Goal: Task Accomplishment & Management: Complete application form

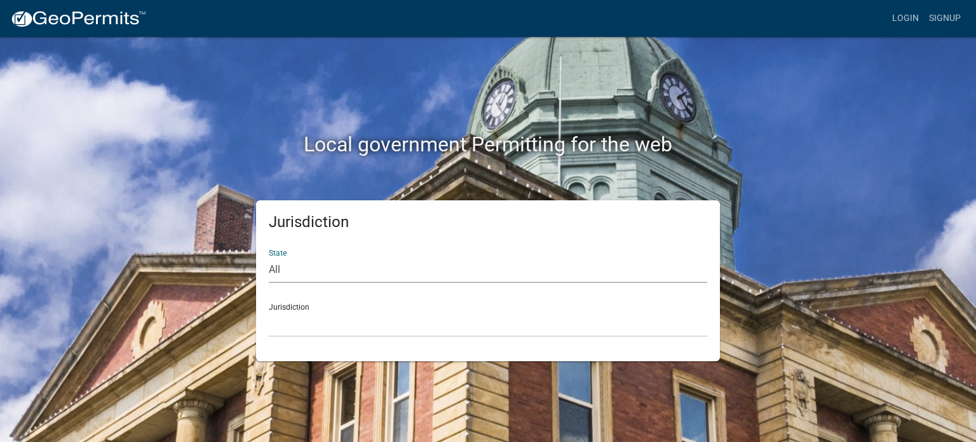
click at [356, 273] on select "All [US_STATE] [US_STATE] [US_STATE] [US_STATE] [US_STATE] [US_STATE] [US_STATE…" at bounding box center [488, 270] width 439 height 26
select select "[US_STATE]"
click at [269, 257] on select "All [US_STATE] [US_STATE] [US_STATE] [US_STATE] [US_STATE] [US_STATE] [US_STATE…" at bounding box center [488, 270] width 439 height 26
drag, startPoint x: 331, startPoint y: 146, endPoint x: 327, endPoint y: 156, distance: 10.7
click at [327, 156] on h2 "Local government Permitting for the web" at bounding box center [488, 144] width 706 height 24
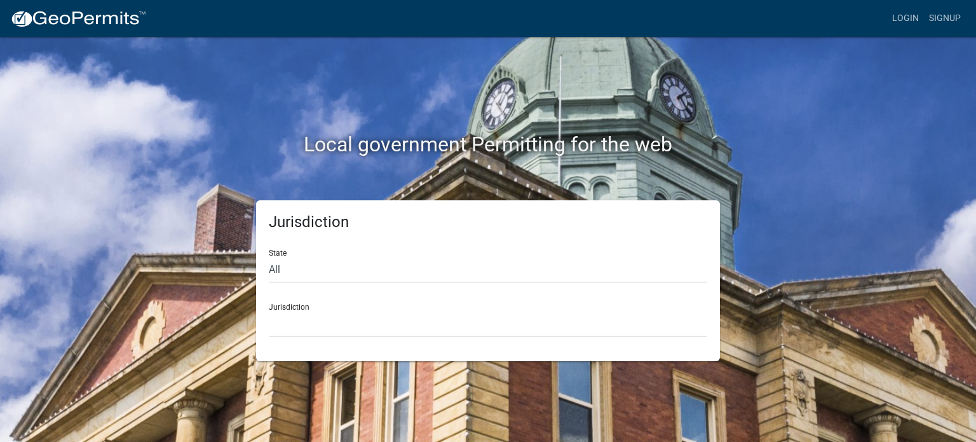
click at [297, 308] on div "Jurisdiction City of [GEOGRAPHIC_DATA], [US_STATE] City of [GEOGRAPHIC_DATA], […" at bounding box center [488, 315] width 439 height 44
click at [299, 269] on select "All [US_STATE] [US_STATE] [US_STATE] [US_STATE] [US_STATE] [US_STATE] [US_STATE…" at bounding box center [488, 270] width 439 height 26
select select "[US_STATE]"
click at [269, 257] on select "All [US_STATE] [US_STATE] [US_STATE] [US_STATE] [US_STATE] [US_STATE] [US_STATE…" at bounding box center [488, 270] width 439 height 26
click at [347, 317] on select "City of Charlestown, Indiana City of Jeffersonville, Indiana City of Logansport…" at bounding box center [488, 324] width 439 height 26
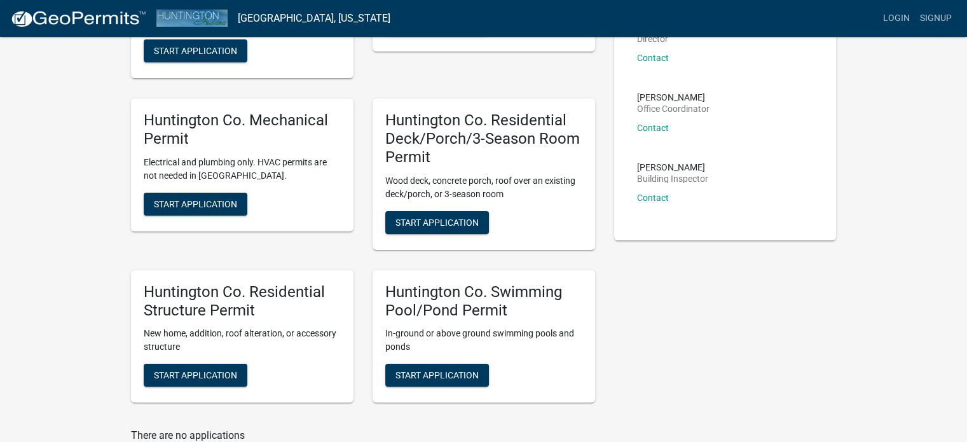
scroll to position [201, 0]
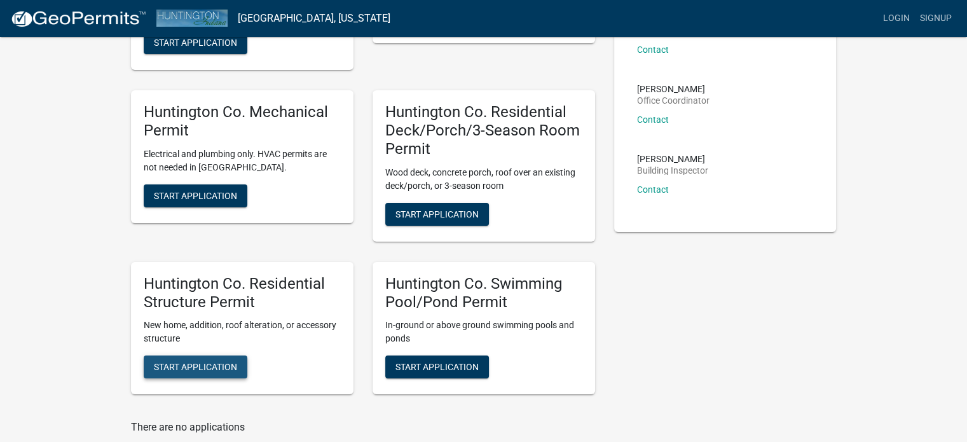
click at [198, 363] on span "Start Application" at bounding box center [195, 367] width 83 height 10
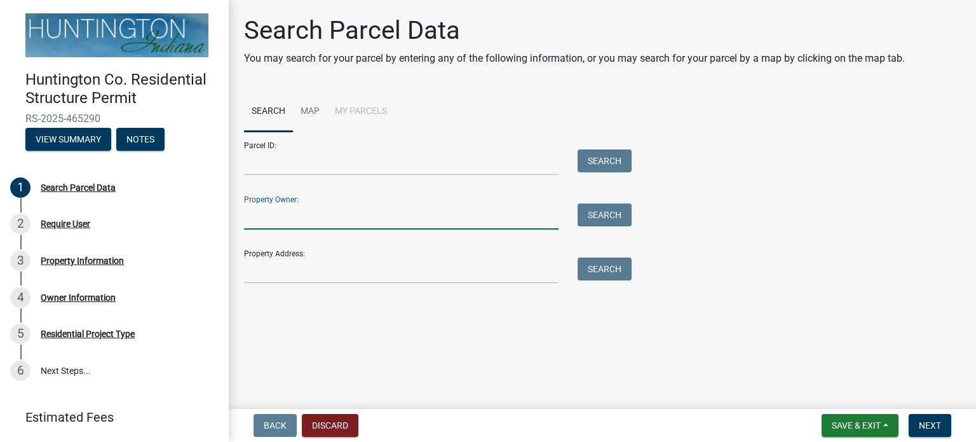
click at [324, 210] on input "Property Owner:" at bounding box center [401, 216] width 315 height 26
type input "fred kalakay"
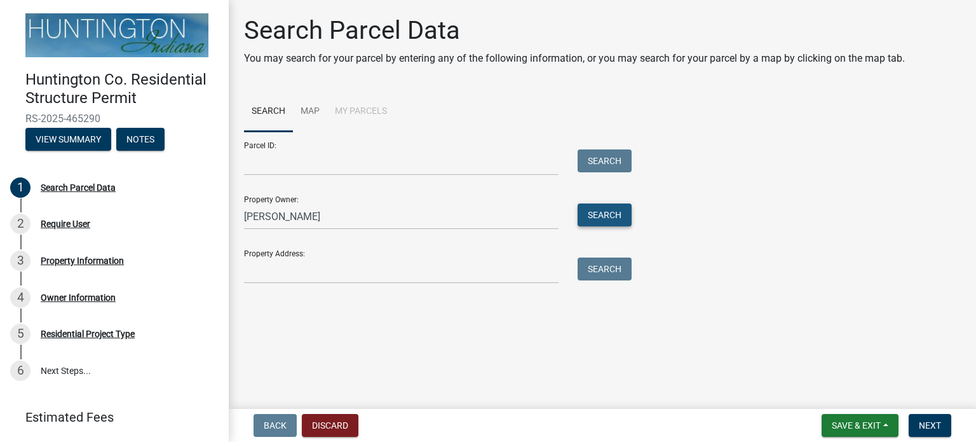
click at [592, 221] on button "Search" at bounding box center [605, 214] width 54 height 23
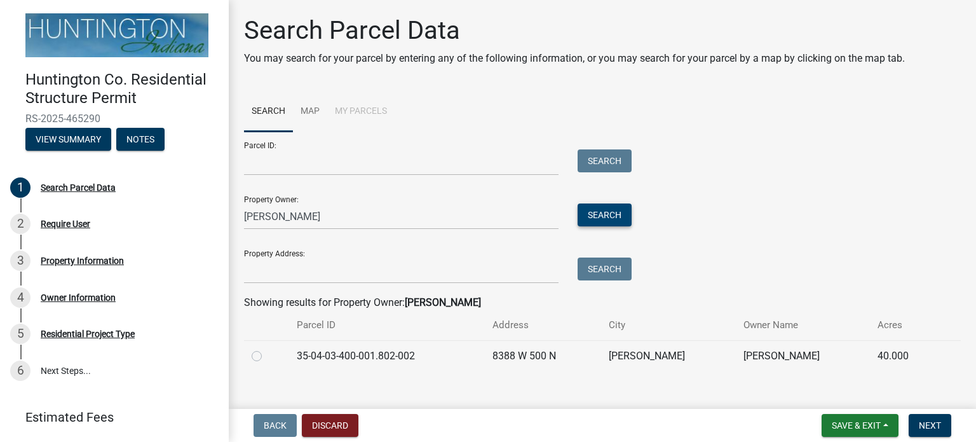
scroll to position [17, 0]
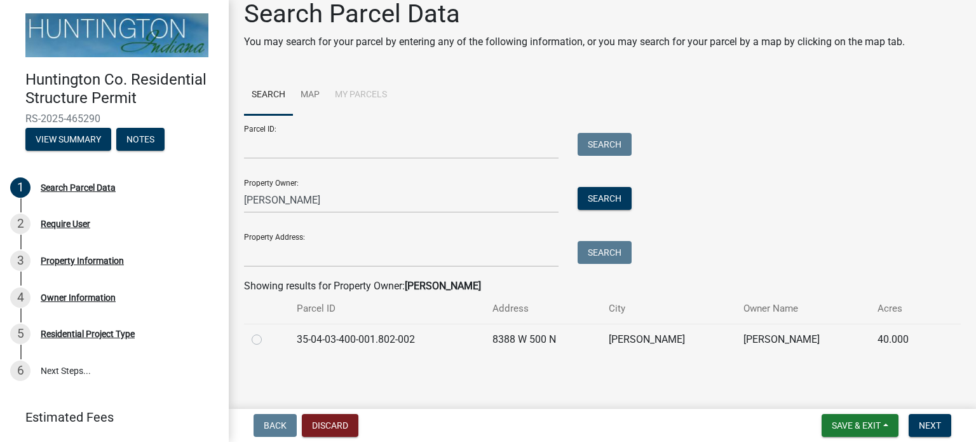
click at [267, 332] on label at bounding box center [267, 332] width 0 height 0
click at [267, 340] on input "radio" at bounding box center [271, 336] width 8 height 8
radio input "true"
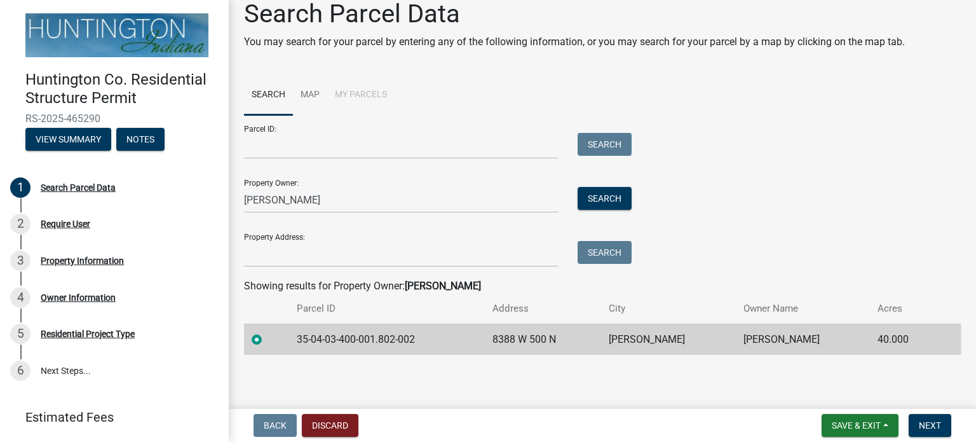
click at [411, 376] on main "Search Parcel Data You may search for your parcel by entering any of the follow…" at bounding box center [602, 202] width 747 height 404
click at [925, 426] on span "Next" at bounding box center [930, 425] width 22 height 10
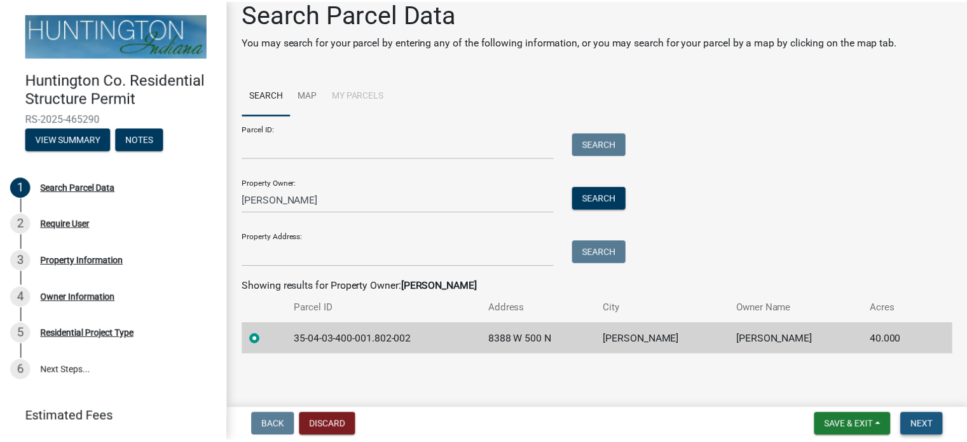
scroll to position [0, 0]
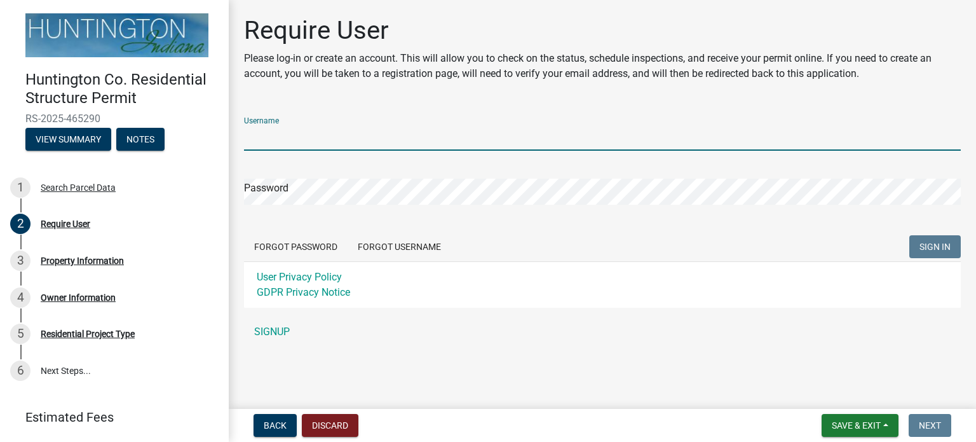
click at [317, 139] on input "Username" at bounding box center [602, 138] width 717 height 26
type input "Fred Kalakay"
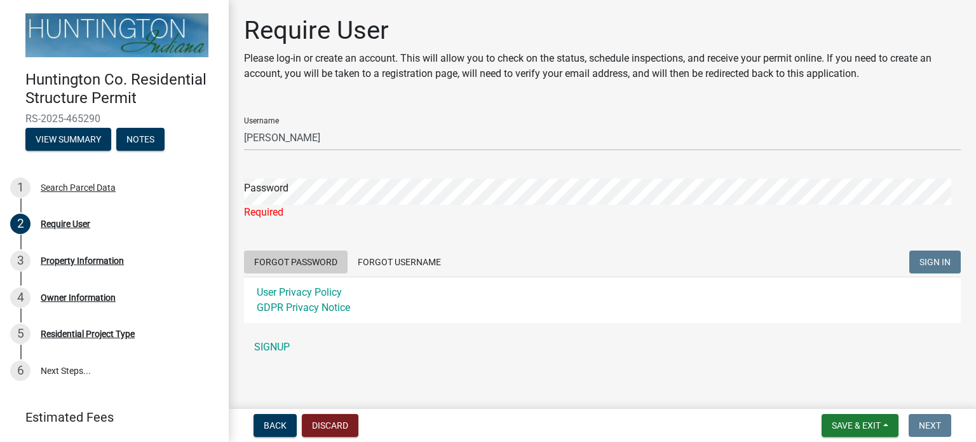
click at [274, 259] on button "Forgot Password" at bounding box center [296, 261] width 104 height 23
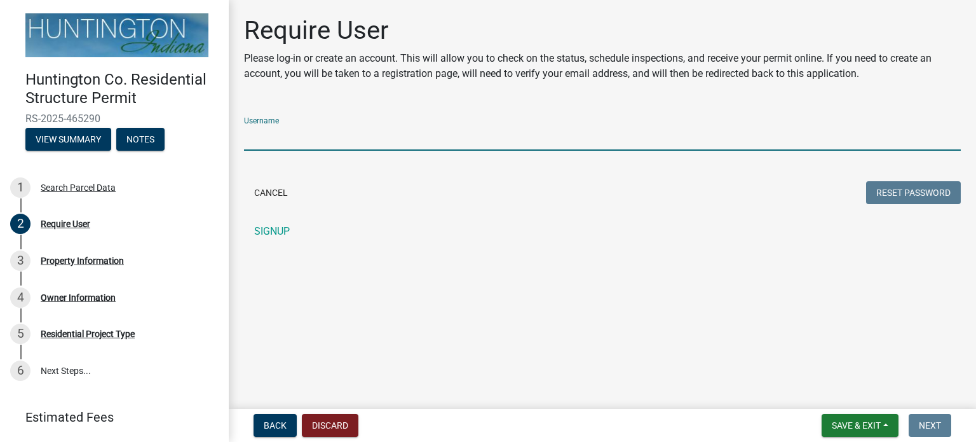
click at [282, 137] on input "Username" at bounding box center [602, 138] width 717 height 26
type input "fred kalakay"
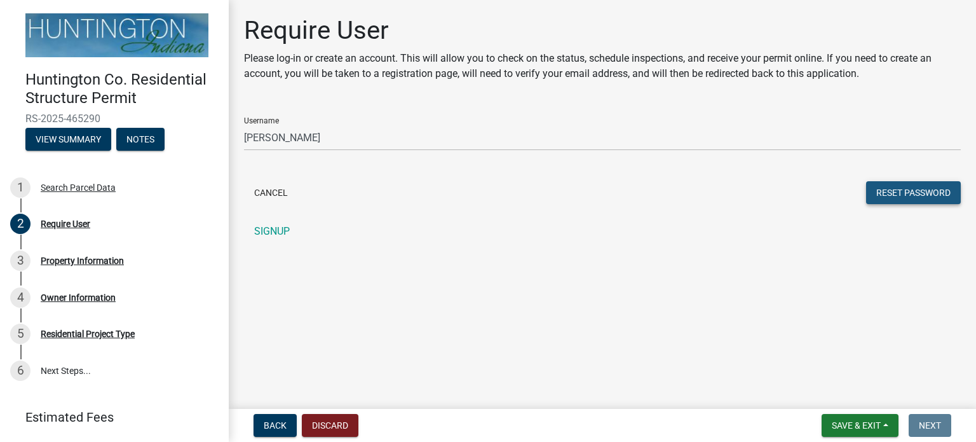
click at [894, 195] on button "Reset Password" at bounding box center [913, 192] width 95 height 23
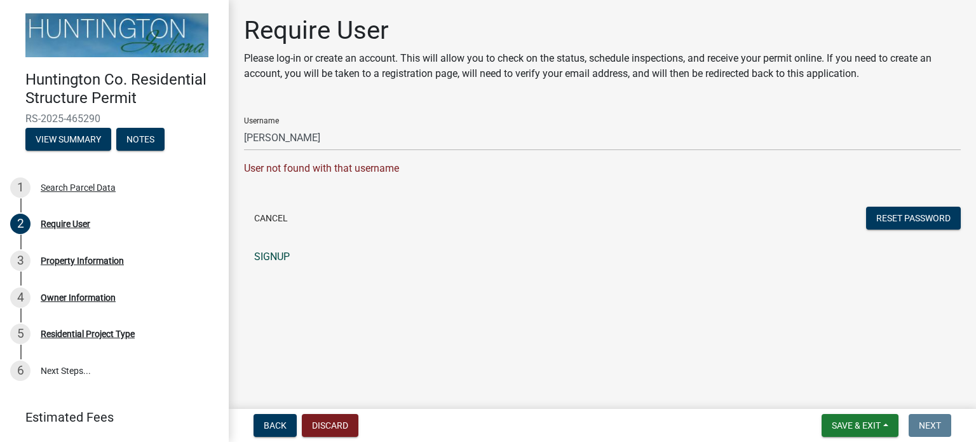
click at [278, 257] on link "SIGNUP" at bounding box center [602, 256] width 717 height 25
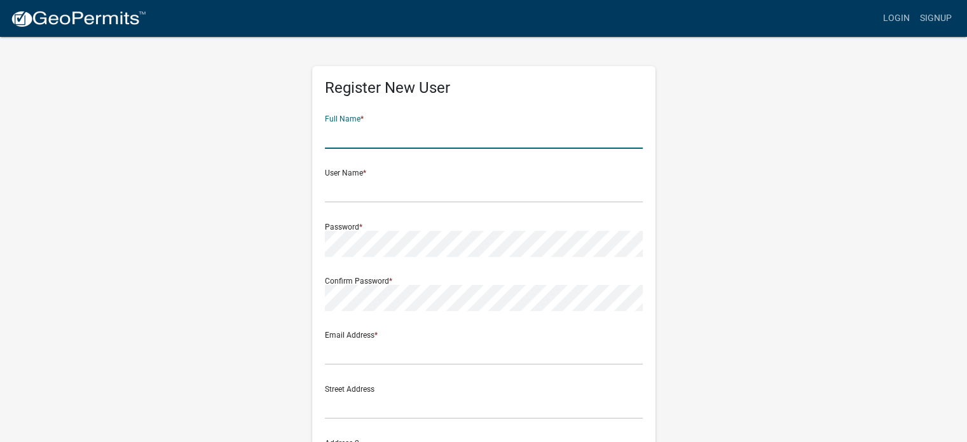
click at [370, 142] on input "text" at bounding box center [484, 136] width 318 height 26
click at [353, 143] on input "text" at bounding box center [484, 136] width 318 height 26
click at [682, 130] on div "Register New User Full Name * User Name * Password * Confirm Password * Email A…" at bounding box center [483, 376] width 725 height 680
